Goal: Find specific page/section: Find specific page/section

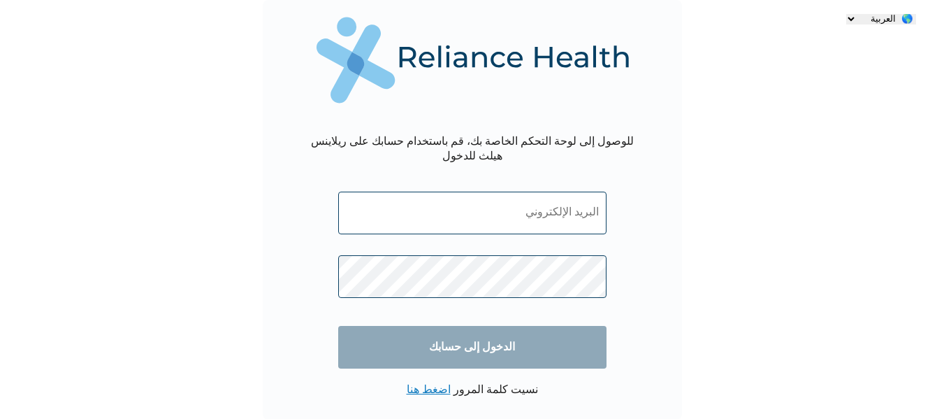
type input "mohanad.hussein@purexhc.com"
click at [477, 334] on input "الدخول إلى حسابك" at bounding box center [472, 347] width 268 height 43
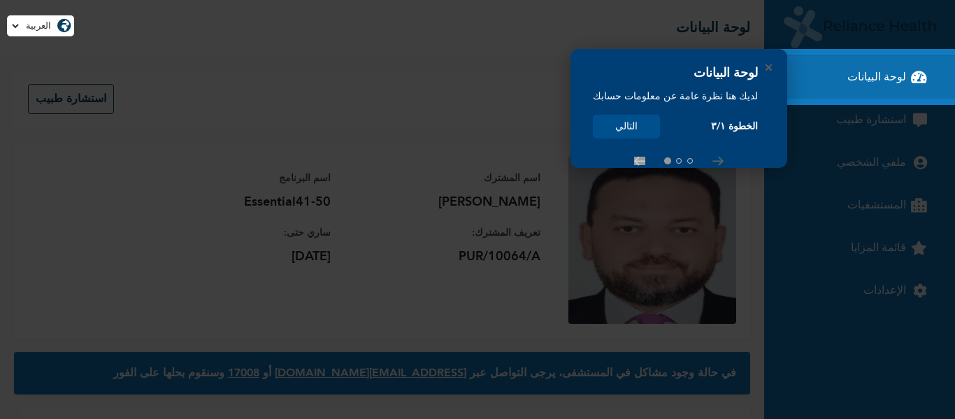
click at [635, 123] on button "التالي" at bounding box center [626, 127] width 67 height 24
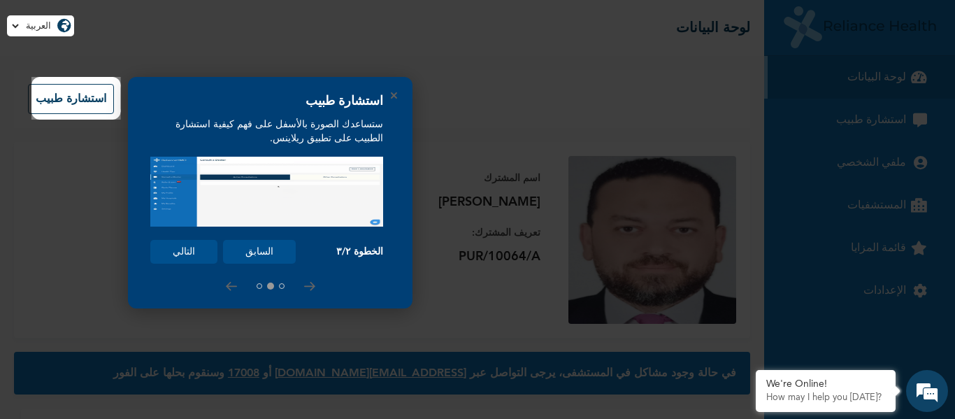
click at [171, 246] on button "التالي" at bounding box center [183, 252] width 67 height 24
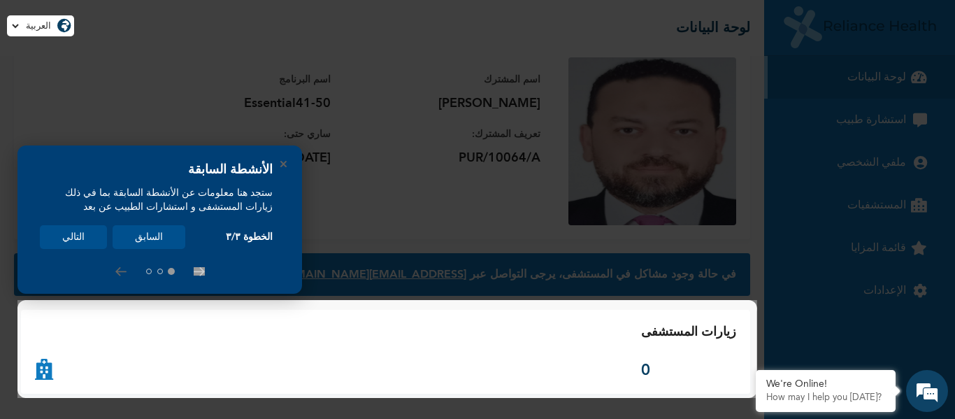
click at [61, 235] on button "التالي" at bounding box center [73, 237] width 67 height 24
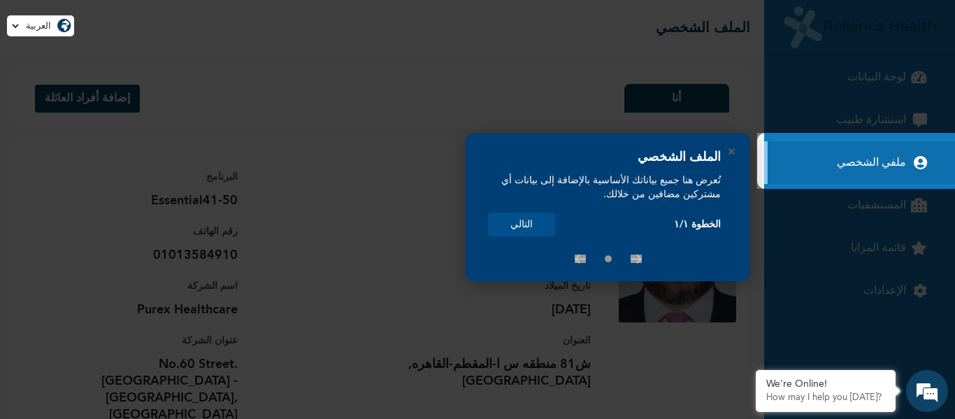
click at [505, 227] on button "التالي" at bounding box center [521, 224] width 67 height 24
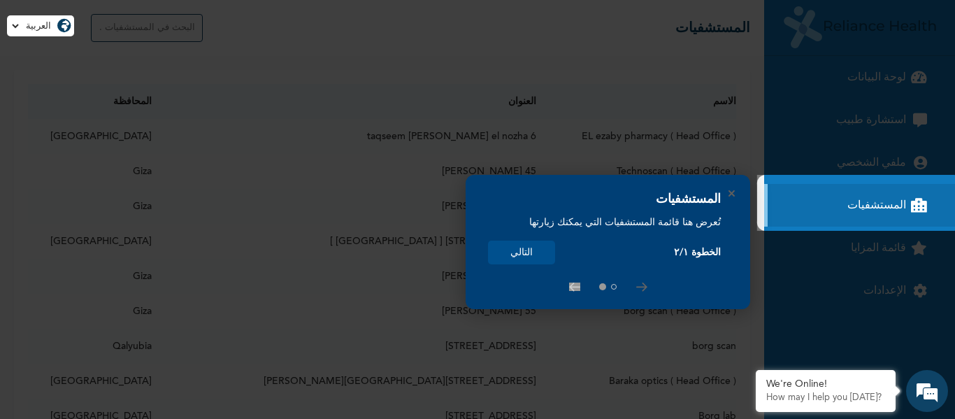
click at [886, 73] on rect at bounding box center [477, 209] width 955 height 419
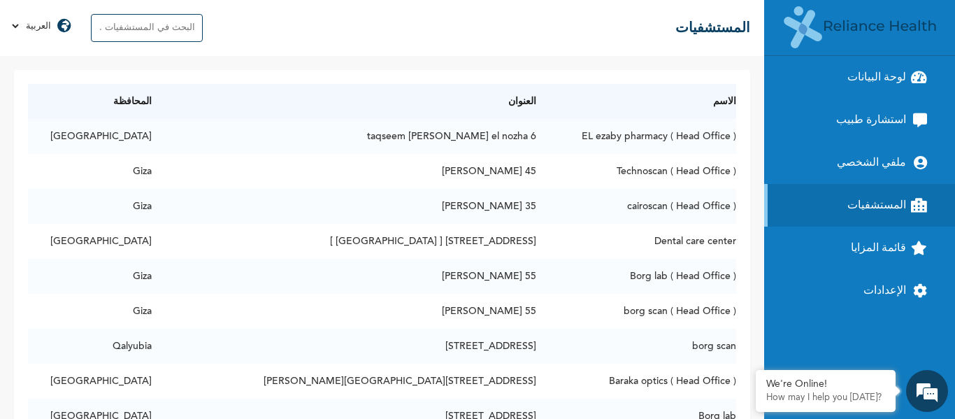
click at [150, 29] on input "text" at bounding box center [147, 28] width 112 height 28
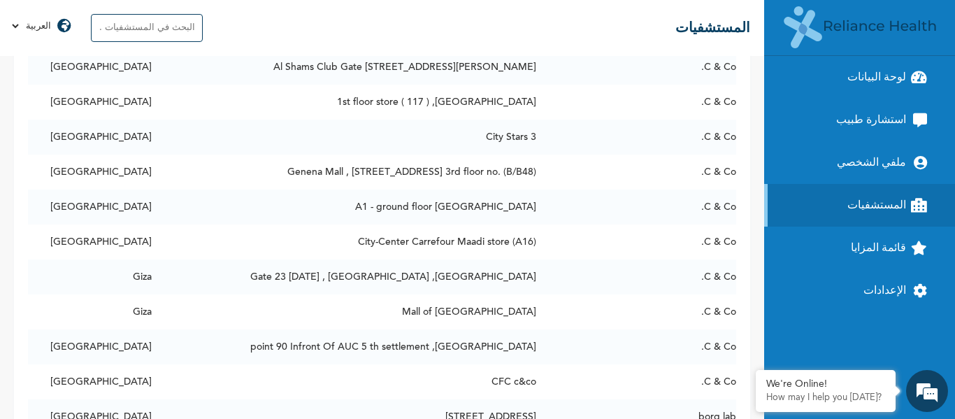
scroll to position [11041, 0]
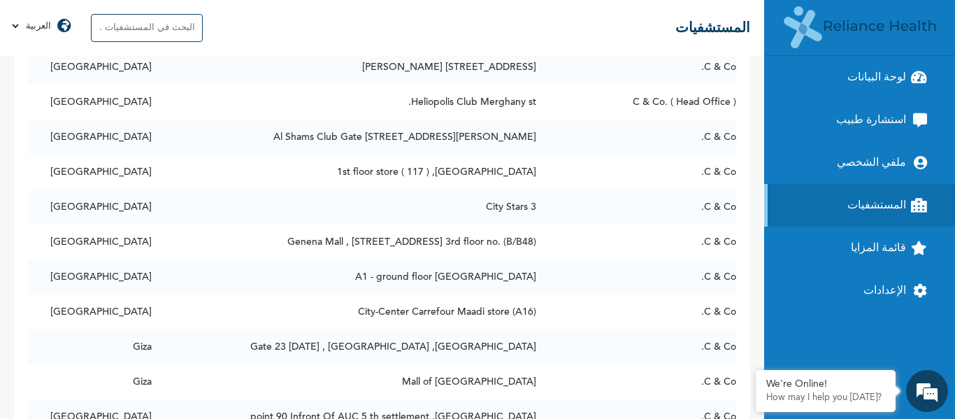
click at [869, 238] on link "قائمة المزايا" at bounding box center [859, 247] width 191 height 43
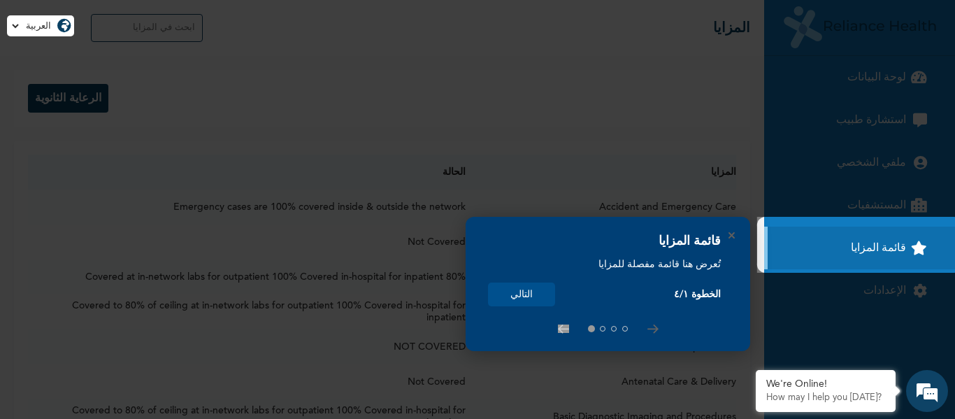
click at [517, 298] on button "التالي" at bounding box center [521, 294] width 67 height 24
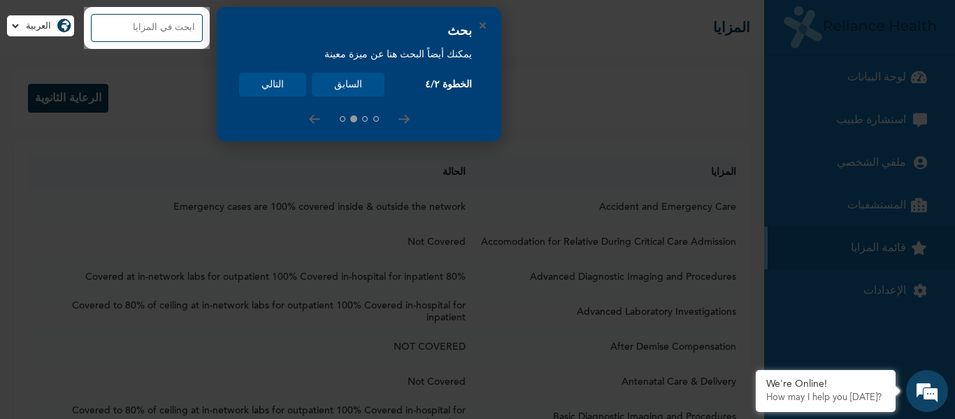
click at [268, 85] on button "التالي" at bounding box center [272, 85] width 67 height 24
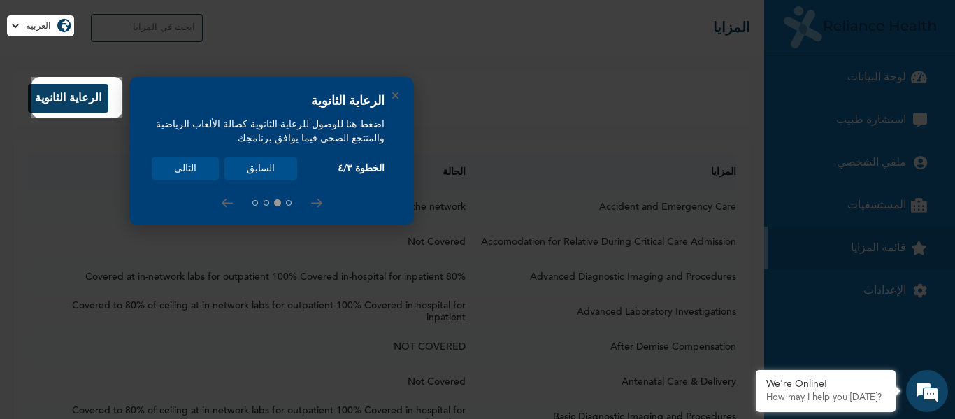
click at [182, 173] on button "التالي" at bounding box center [185, 169] width 67 height 24
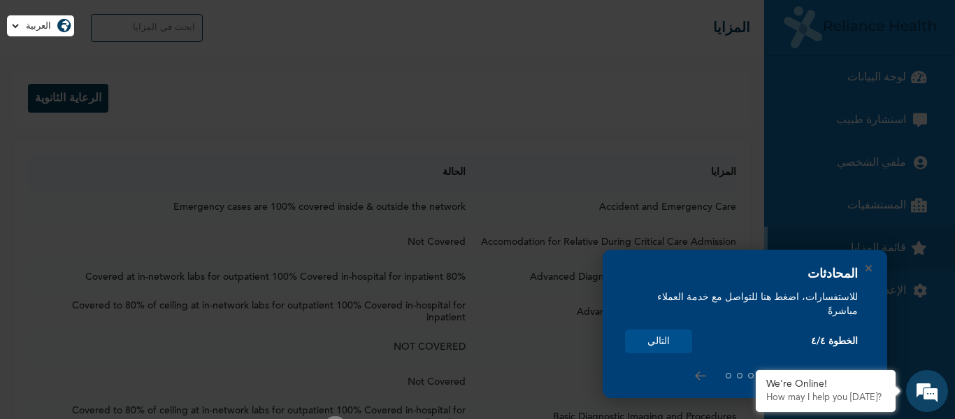
click at [654, 343] on button "التالي" at bounding box center [658, 341] width 67 height 24
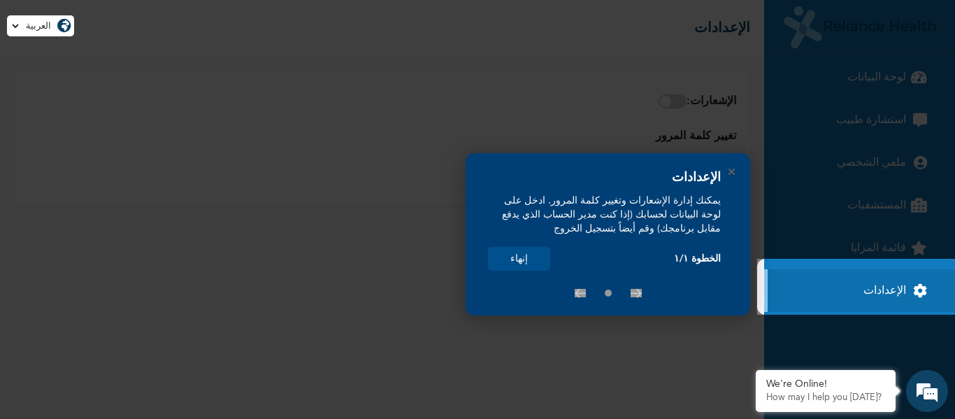
click at [358, 208] on rect at bounding box center [477, 209] width 955 height 419
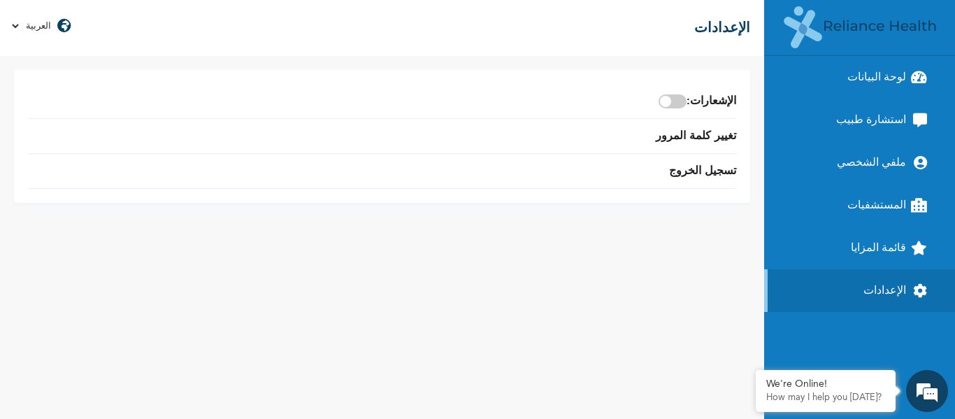
click at [879, 240] on link "قائمة المزايا" at bounding box center [859, 247] width 191 height 43
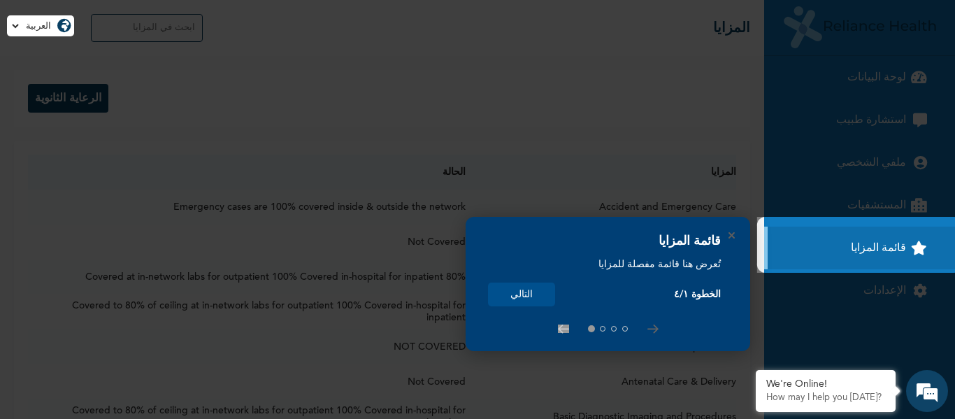
click at [879, 240] on link "قائمة المزايا" at bounding box center [859, 247] width 191 height 43
click at [630, 368] on rect at bounding box center [477, 209] width 955 height 419
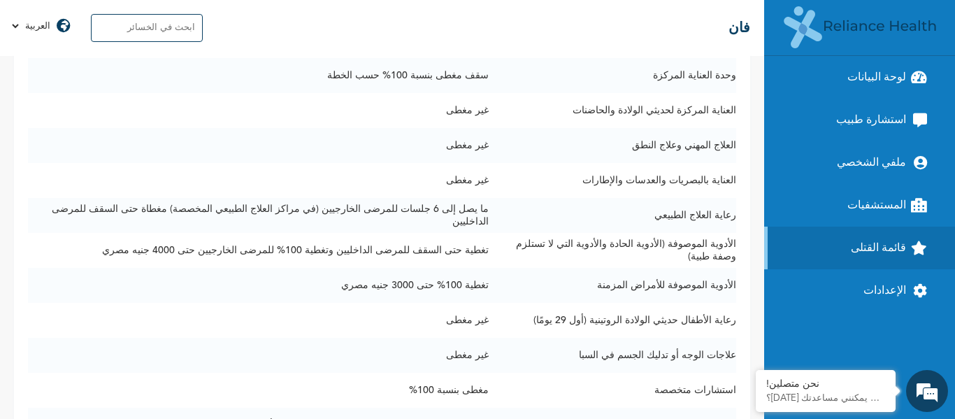
scroll to position [822, 0]
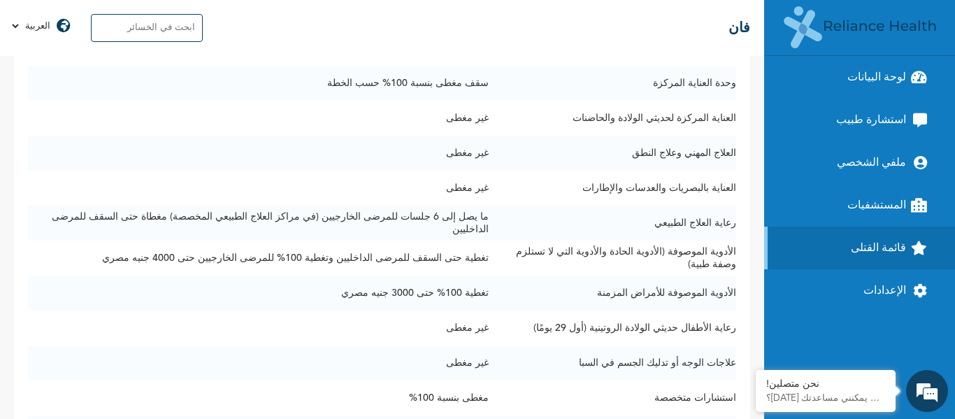
click at [872, 205] on font "المستشفيات" at bounding box center [876, 205] width 59 height 11
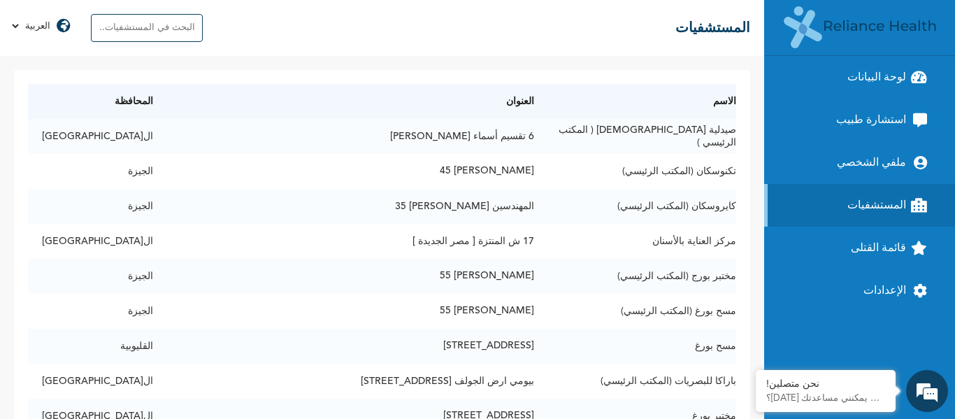
click at [166, 29] on input "text" at bounding box center [147, 28] width 112 height 28
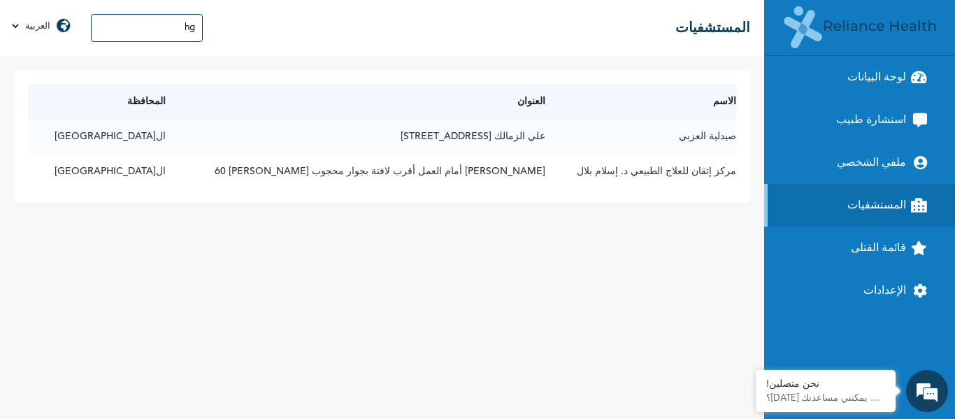
type input "h"
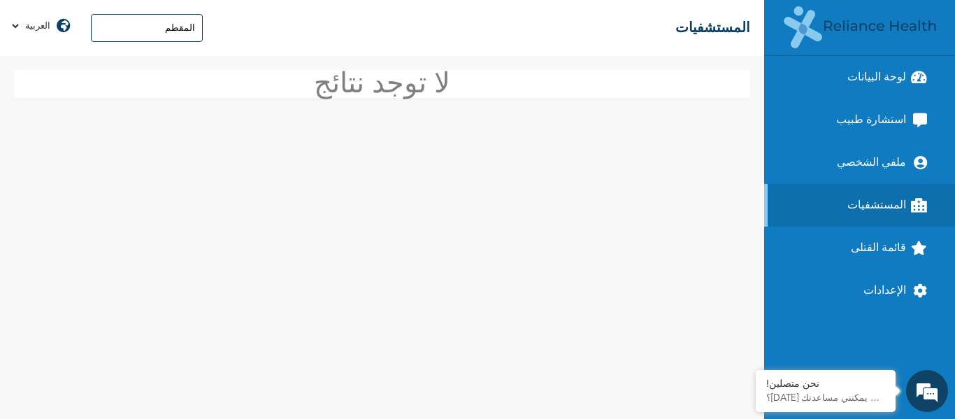
click at [327, 180] on div "لا توجد نتائج" at bounding box center [382, 237] width 764 height 363
drag, startPoint x: 153, startPoint y: 34, endPoint x: 298, endPoint y: 36, distance: 145.4
click at [298, 36] on div "☰ المستشفيات المقطم" at bounding box center [382, 28] width 764 height 56
drag, startPoint x: 149, startPoint y: 28, endPoint x: 263, endPoint y: 28, distance: 114.6
click at [263, 28] on div "☰ المستشفيات التخصصي" at bounding box center [382, 28] width 764 height 56
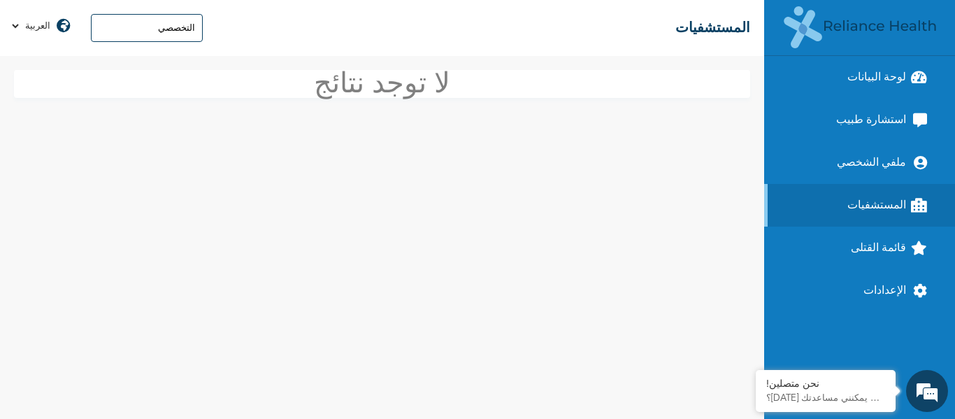
type input "ة"
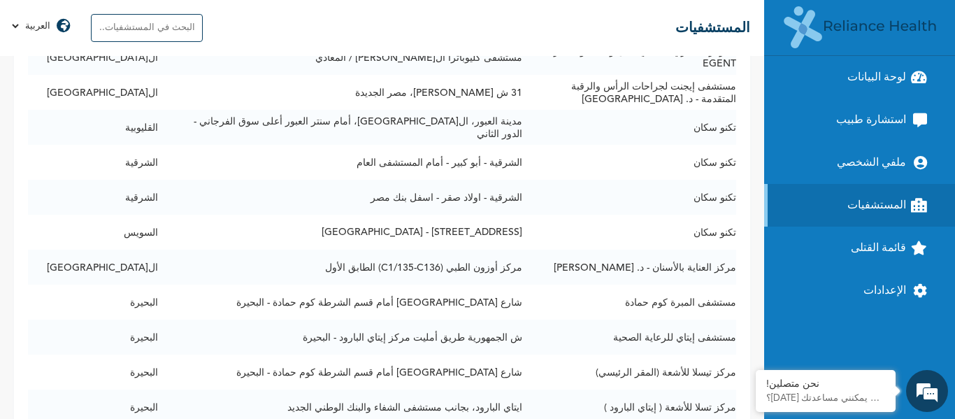
scroll to position [41390, 0]
